Goal: Complete application form

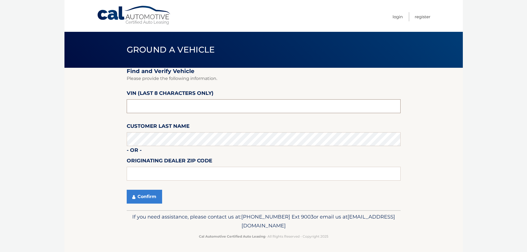
click at [220, 104] on input "text" at bounding box center [264, 106] width 274 height 14
paste input "5NMJFCAE"
type input "5NMJFCAE"
click at [220, 104] on input "5NMJFCAE" at bounding box center [264, 106] width 274 height 14
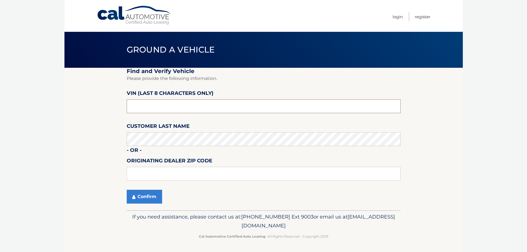
click at [211, 102] on input "text" at bounding box center [264, 106] width 274 height 14
paste input "PH200654"
type input "PH200654"
click at [195, 129] on fieldset "Find and Verify Vehicle Please provide the following information. VIN (last 8 c…" at bounding box center [264, 139] width 274 height 143
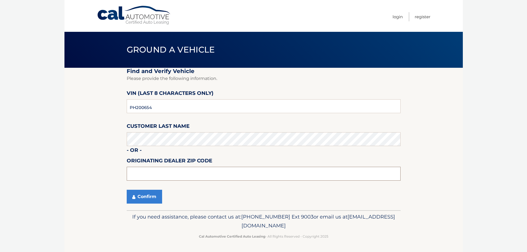
click at [185, 172] on input "text" at bounding box center [264, 174] width 274 height 14
click at [146, 198] on button "Confirm" at bounding box center [144, 197] width 35 height 14
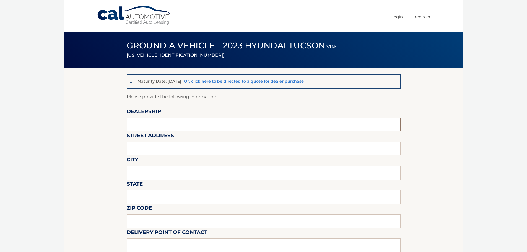
click at [205, 120] on input "text" at bounding box center [264, 125] width 274 height 14
paste input "Centereach Hyundai"
type input "Centereach Hyundai"
drag, startPoint x: 68, startPoint y: 125, endPoint x: 71, endPoint y: 128, distance: 4.2
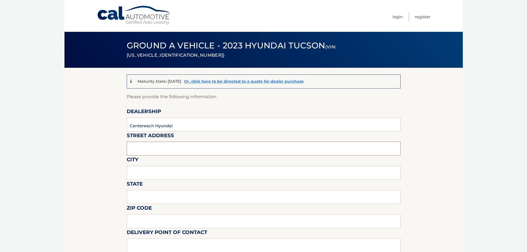
click at [182, 144] on input "text" at bounding box center [264, 149] width 274 height 14
paste input "[STREET_ADDRESS]"
drag, startPoint x: 205, startPoint y: 153, endPoint x: 181, endPoint y: 153, distance: 23.8
click at [181, 153] on input "[STREET_ADDRESS]" at bounding box center [264, 149] width 274 height 14
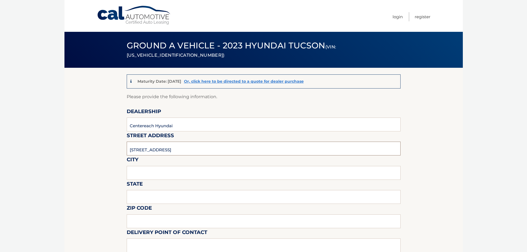
drag, startPoint x: 213, startPoint y: 151, endPoint x: 180, endPoint y: 154, distance: 33.1
click at [180, 154] on input "1815 Middle Country Rd, , NY 11720" at bounding box center [264, 149] width 274 height 14
type input "1815 Middle Country Rd"
click at [180, 169] on input "text" at bounding box center [264, 173] width 274 height 14
type input "c"
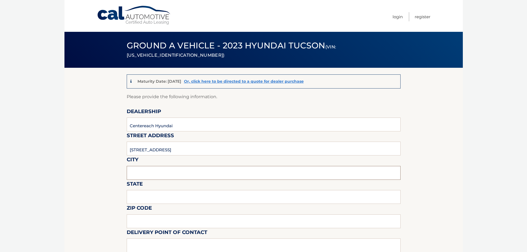
type input "c"
type input "Centereach"
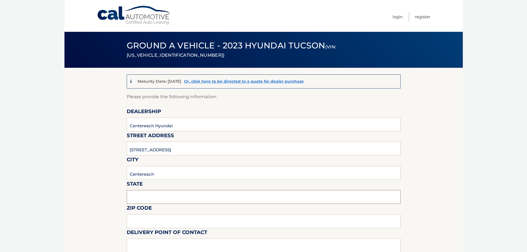
click at [201, 203] on input "text" at bounding box center [264, 197] width 274 height 14
type input "NY"
click at [179, 223] on input "text" at bounding box center [264, 222] width 274 height 14
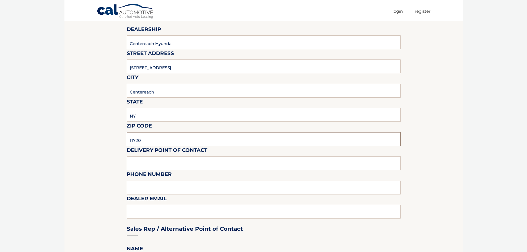
scroll to position [111, 0]
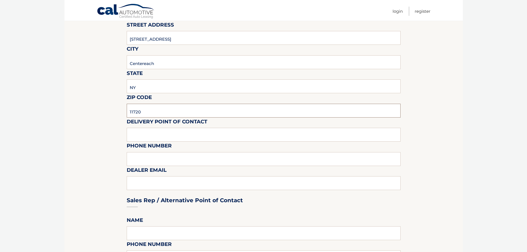
type input "11720"
click at [55, 141] on html "Cal Automotive Menu Login Register (VIN: 5NMJFCAE3PH200654)" at bounding box center [263, 15] width 527 height 252
click at [198, 132] on input "text" at bounding box center [264, 135] width 274 height 14
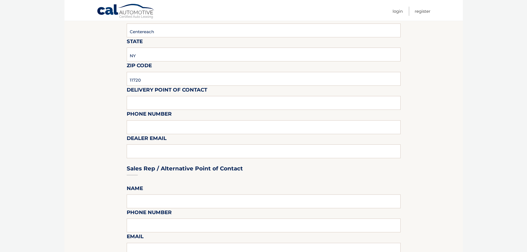
scroll to position [138, 0]
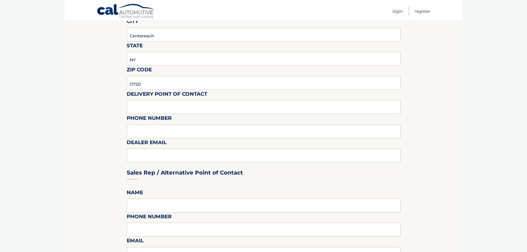
click at [86, 128] on section "Maturity Date: 03/28/2026 Or, click here to be directed to a quote for dealer p…" at bounding box center [263, 232] width 399 height 607
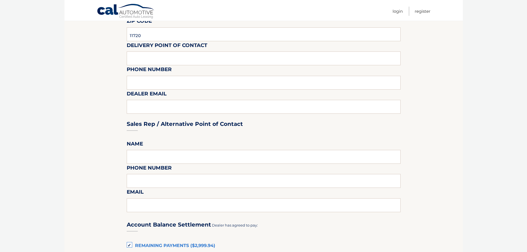
scroll to position [194, 0]
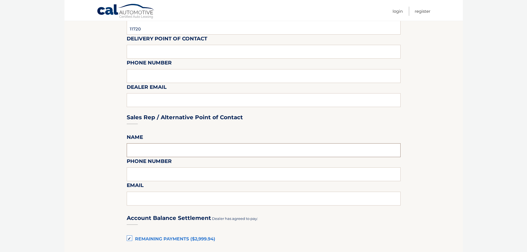
click at [196, 147] on input "text" at bounding box center [264, 150] width 274 height 14
type input "Brandon Doumas"
click at [109, 148] on section "Maturity Date: 03/28/2026 Or, click here to be directed to a quote for dealer p…" at bounding box center [263, 177] width 399 height 607
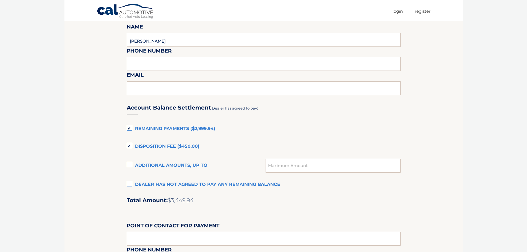
scroll to position [304, 0]
click at [161, 148] on label "Disposition Fee ($450.00)" at bounding box center [264, 146] width 274 height 11
click at [0, 0] on input "Disposition Fee ($450.00)" at bounding box center [0, 0] width 0 height 0
click at [158, 167] on label "Additional amounts, up to" at bounding box center [196, 165] width 139 height 11
click at [0, 0] on input "Additional amounts, up to" at bounding box center [0, 0] width 0 height 0
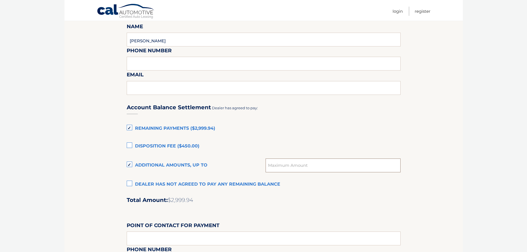
click at [308, 166] on input "text" at bounding box center [333, 166] width 135 height 14
click at [68, 171] on section "Maturity Date: 03/28/2026 Or, click here to be directed to a quote for dealer p…" at bounding box center [263, 66] width 399 height 607
click at [282, 166] on input "500" at bounding box center [333, 166] width 135 height 14
type input "5"
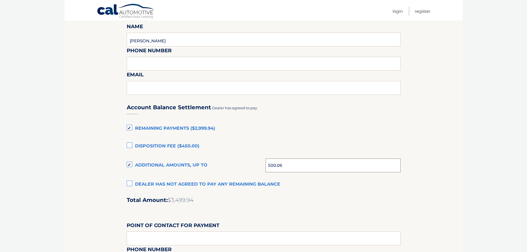
type input "500.06"
click at [293, 179] on div "Account Balance Settlement Dealer has agreed to pay: Remaining Payments ($2,999…" at bounding box center [264, 220] width 274 height 246
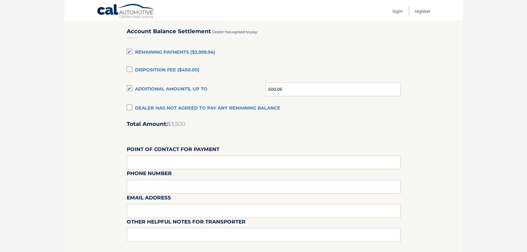
scroll to position [388, 0]
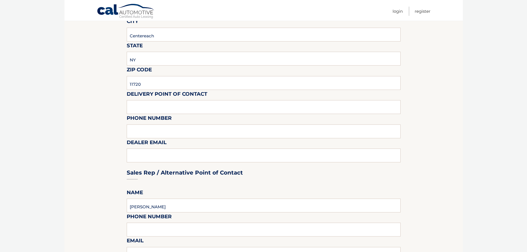
scroll to position [132, 0]
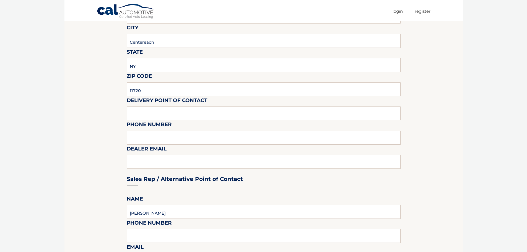
click at [83, 111] on section "Maturity Date: 03/28/2026 Or, click here to be directed to a quote for dealer p…" at bounding box center [263, 239] width 399 height 607
